Goal: Information Seeking & Learning: Learn about a topic

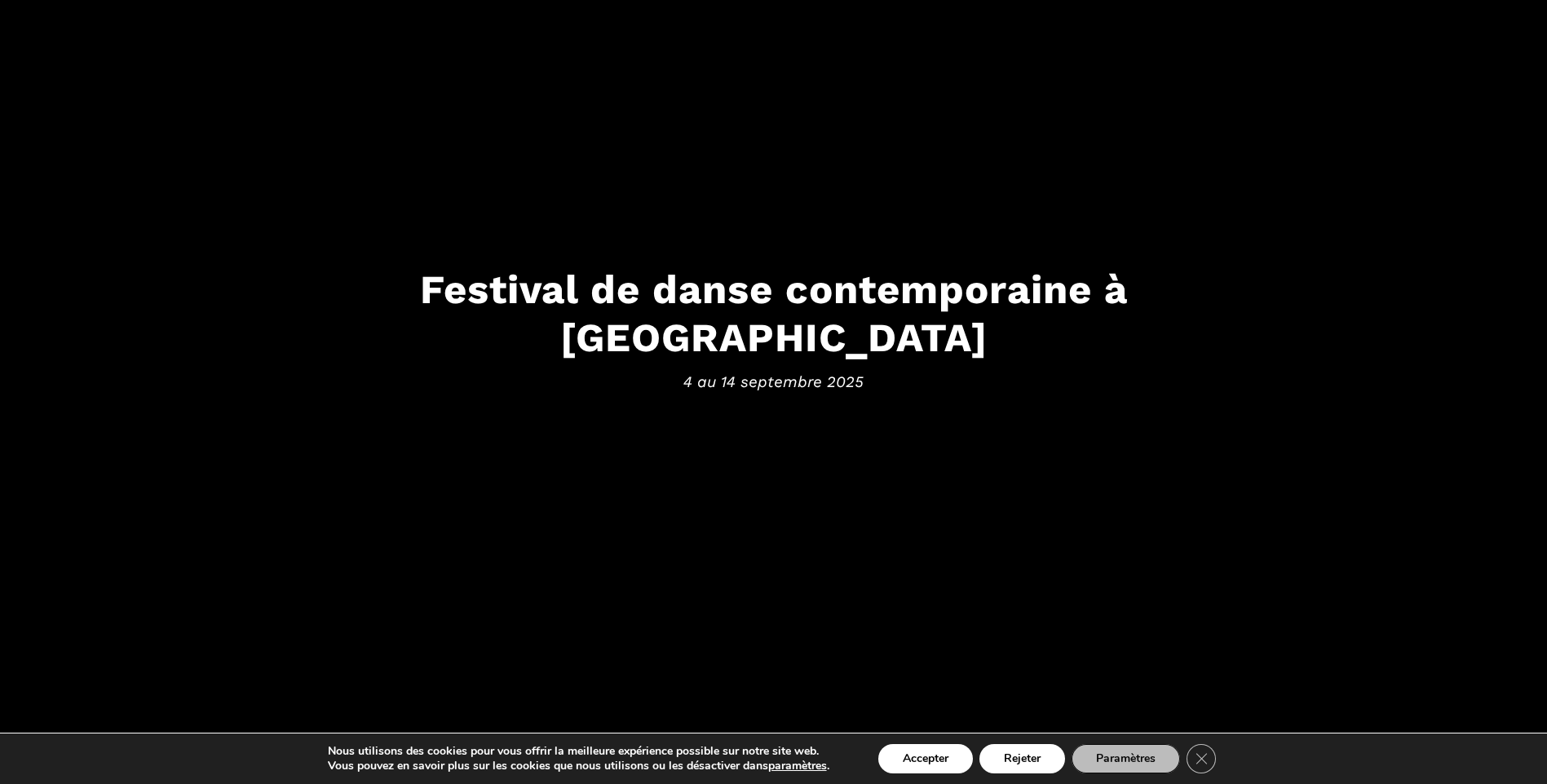
scroll to position [326, 0]
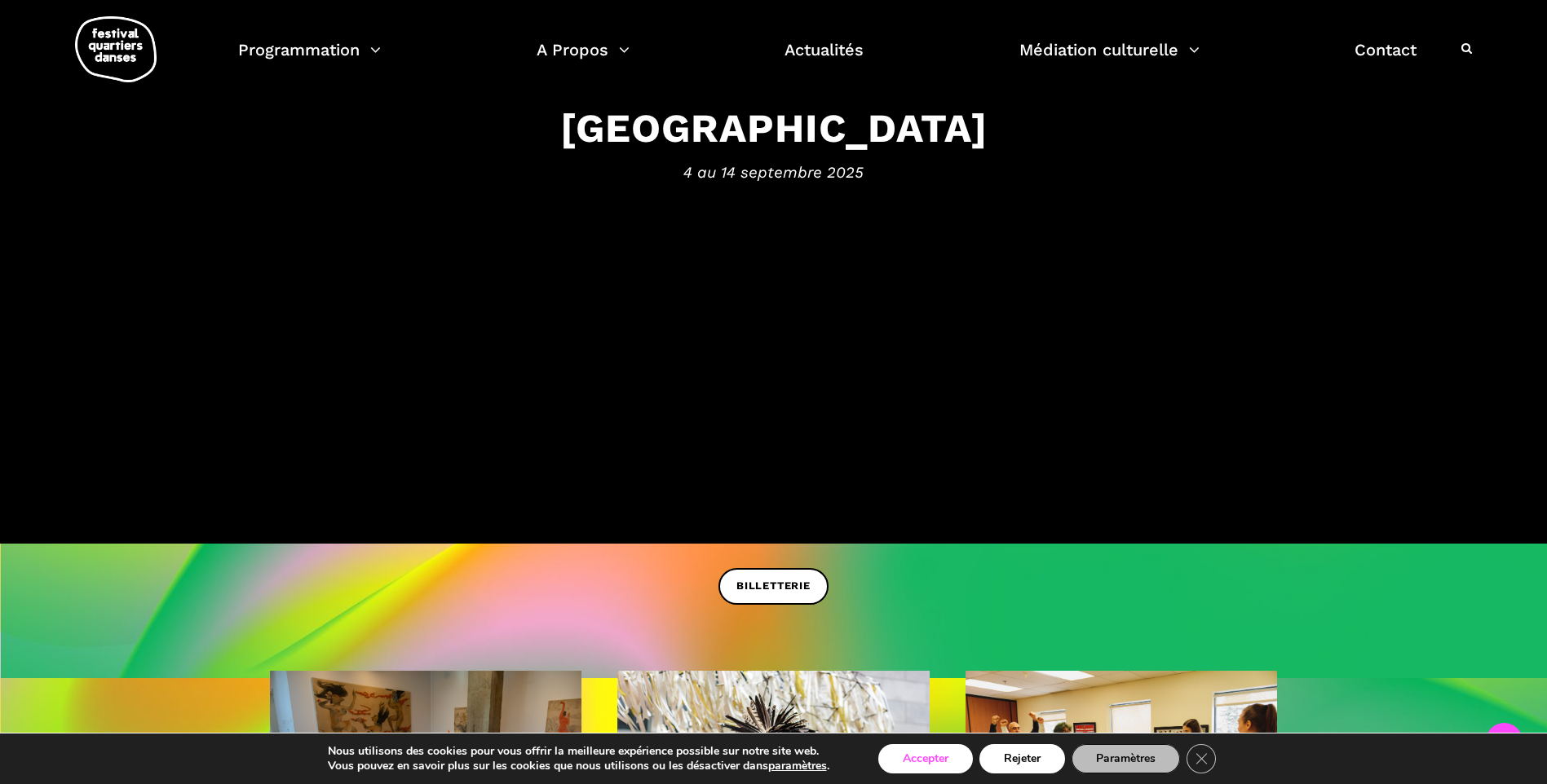
click at [931, 763] on button "Accepter" at bounding box center [926, 759] width 95 height 29
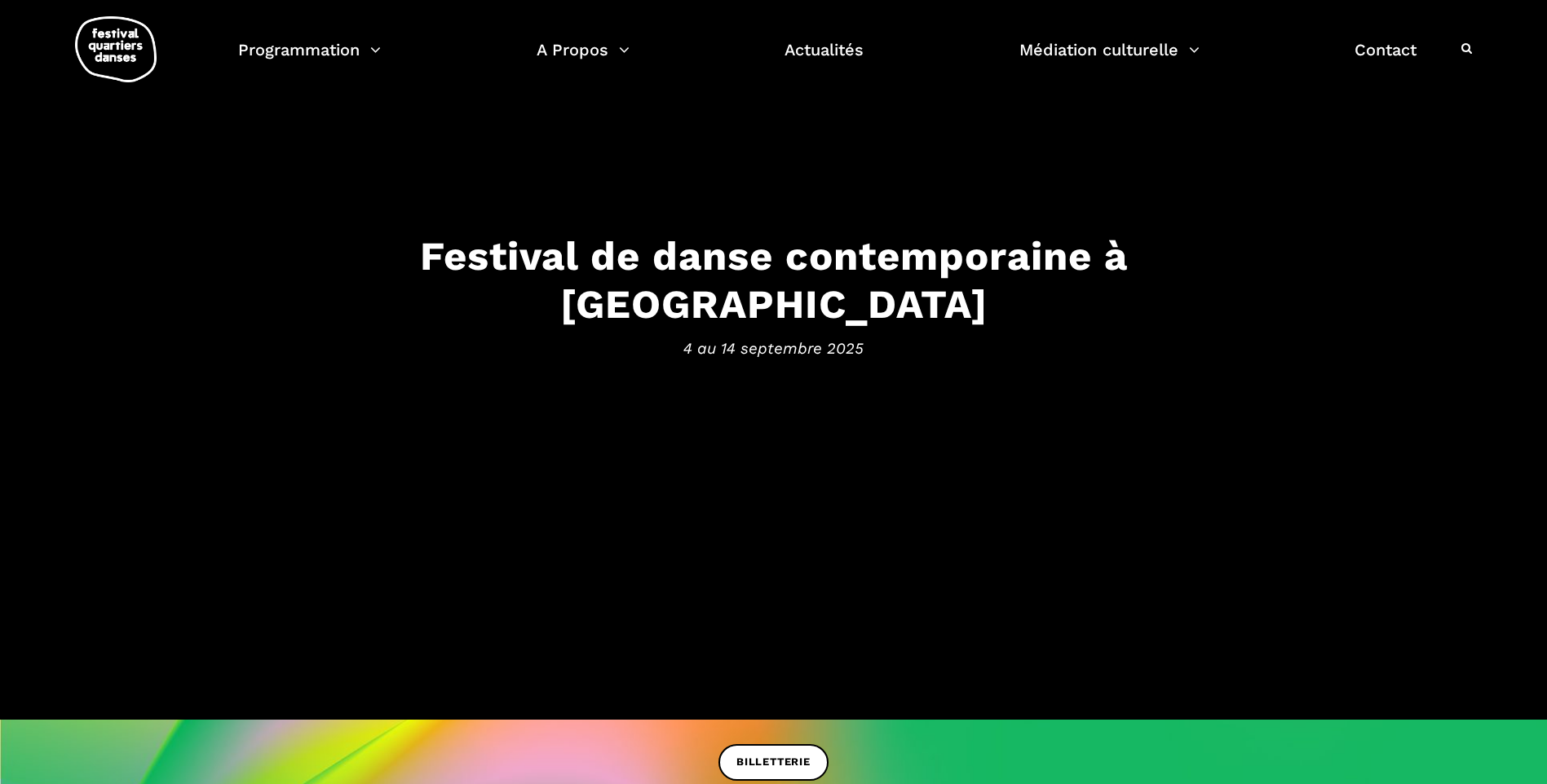
scroll to position [0, 0]
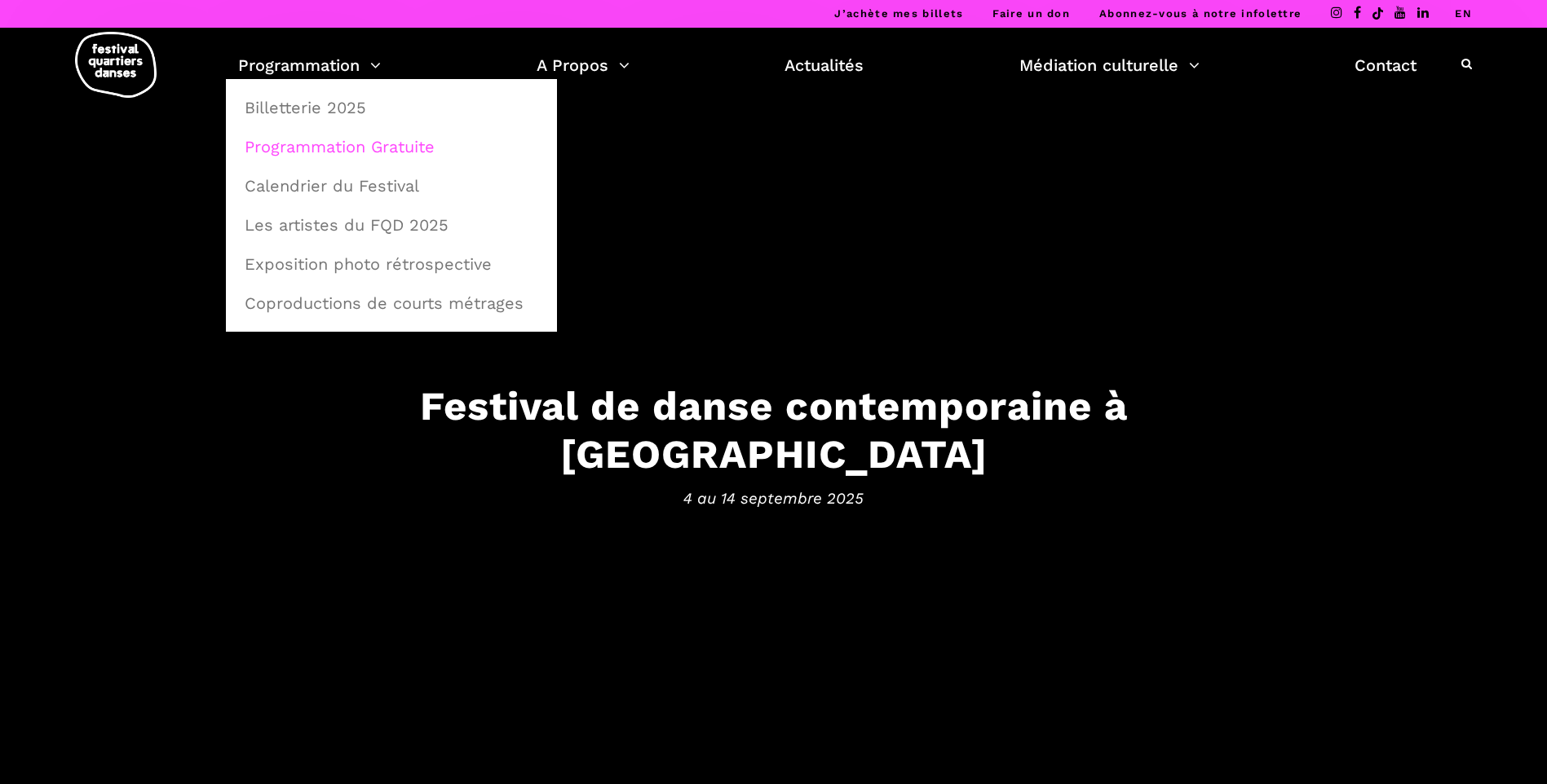
click at [343, 147] on link "Programmation Gratuite" at bounding box center [391, 147] width 313 height 38
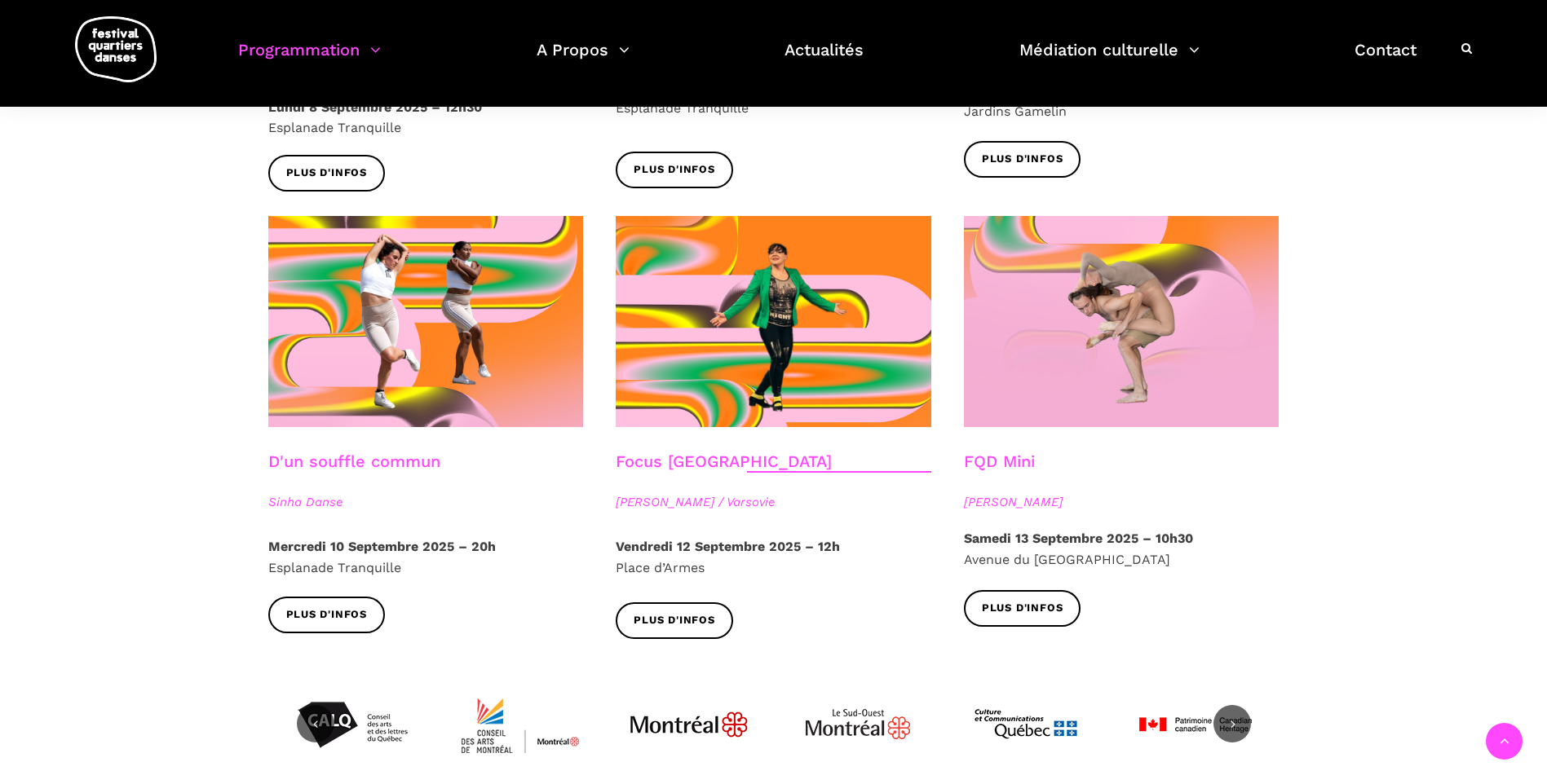
scroll to position [1712, 0]
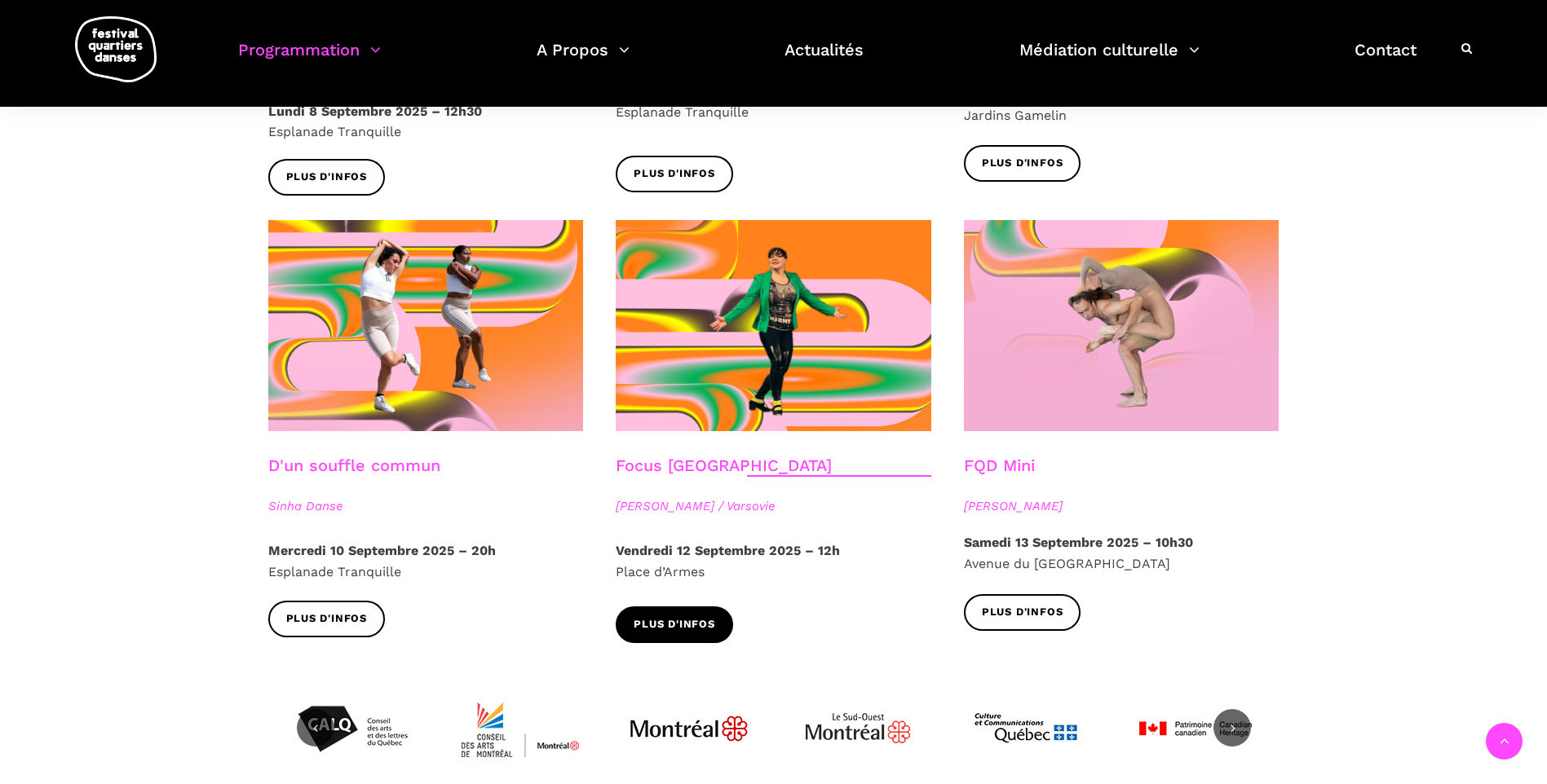
click at [705, 616] on span "Plus d'infos" at bounding box center [674, 625] width 82 height 17
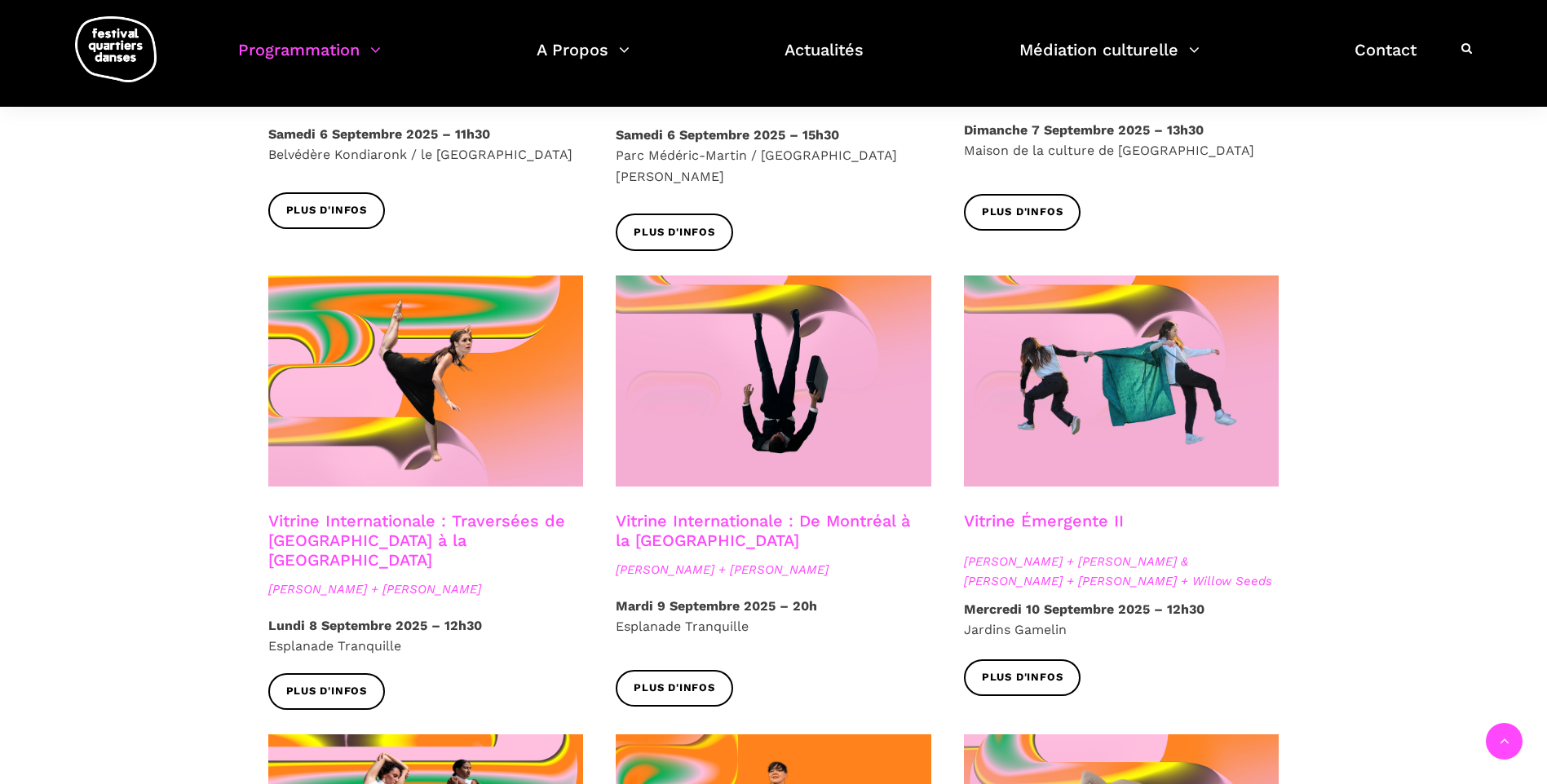
scroll to position [0, 0]
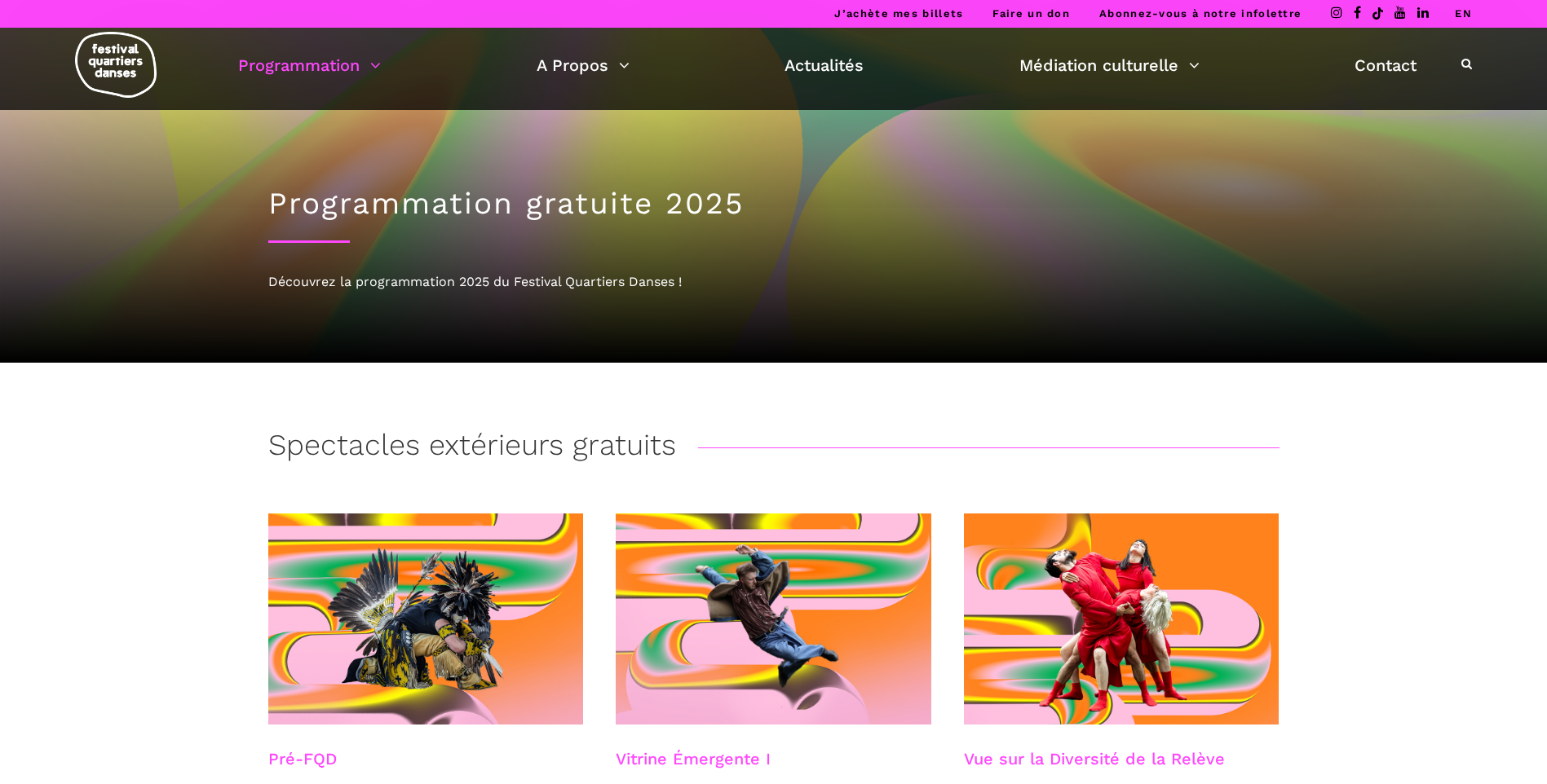
click at [115, 54] on img at bounding box center [115, 65] width 82 height 66
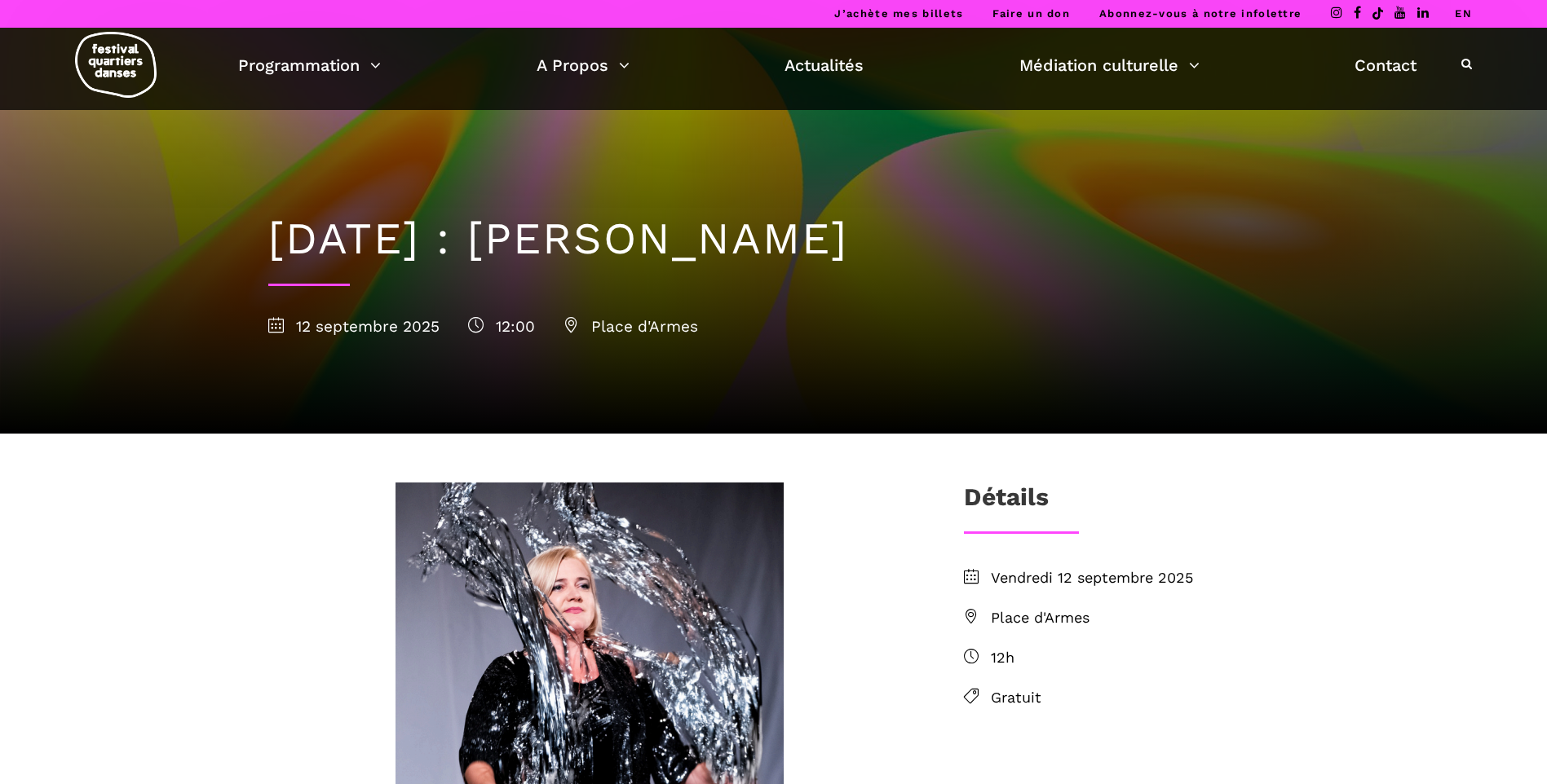
click at [103, 54] on img at bounding box center [115, 65] width 82 height 66
